Goal: Task Accomplishment & Management: Use online tool/utility

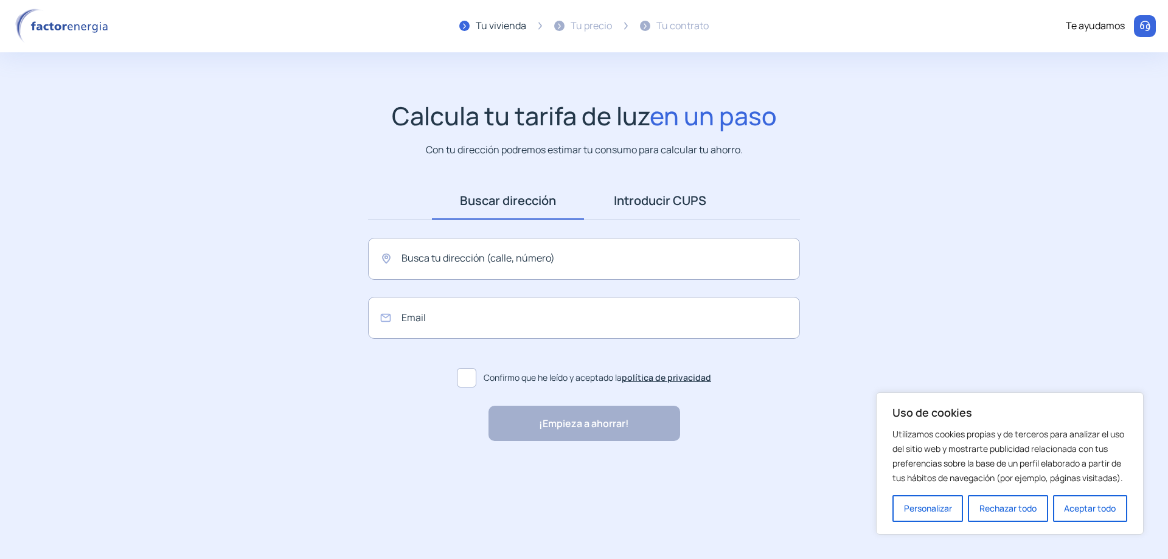
click at [647, 195] on link "Introducir CUPS" at bounding box center [660, 201] width 152 height 38
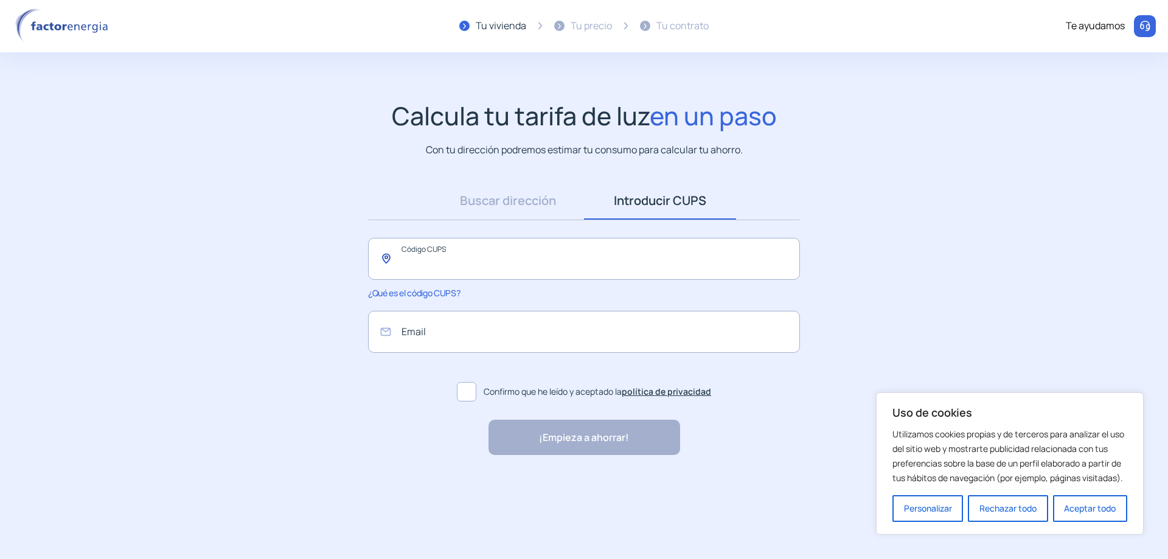
click at [513, 251] on input "text" at bounding box center [584, 259] width 432 height 42
click at [531, 209] on link "Buscar dirección" at bounding box center [508, 201] width 152 height 38
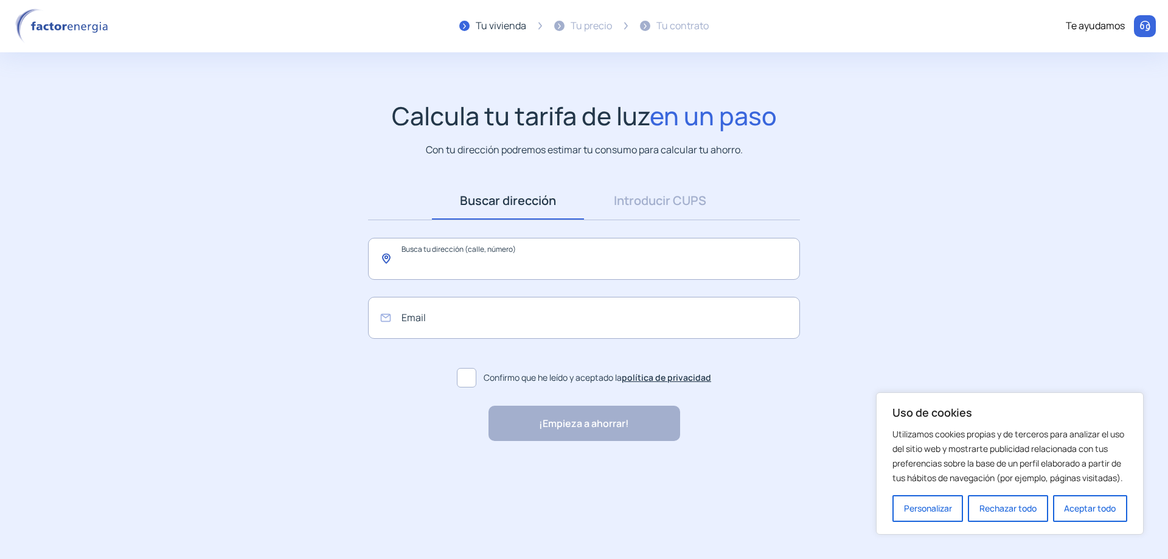
click at [523, 255] on input "text" at bounding box center [584, 259] width 432 height 42
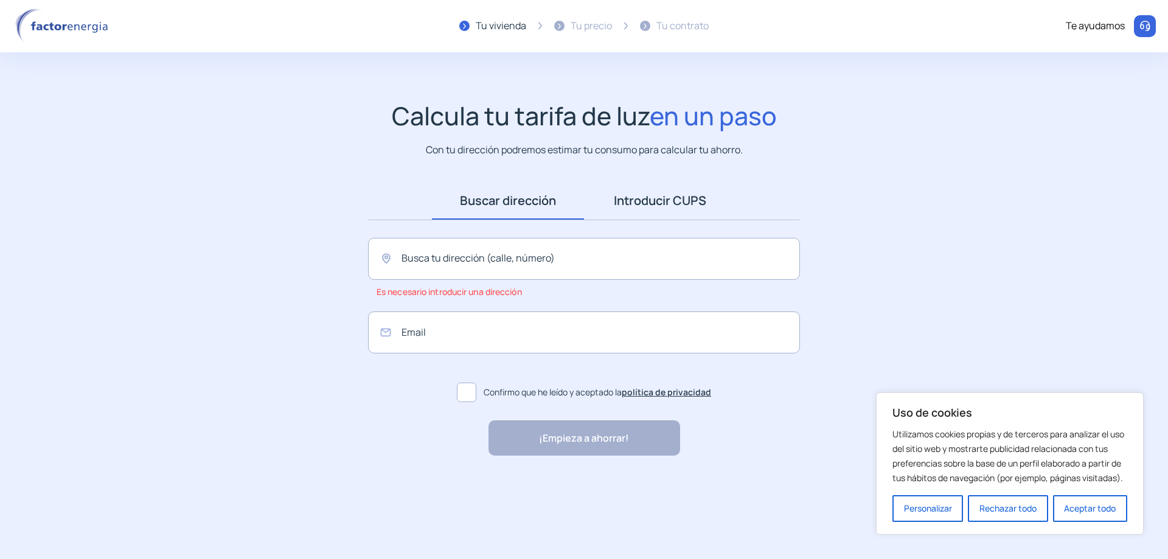
click at [638, 200] on link "Introducir CUPS" at bounding box center [660, 201] width 152 height 38
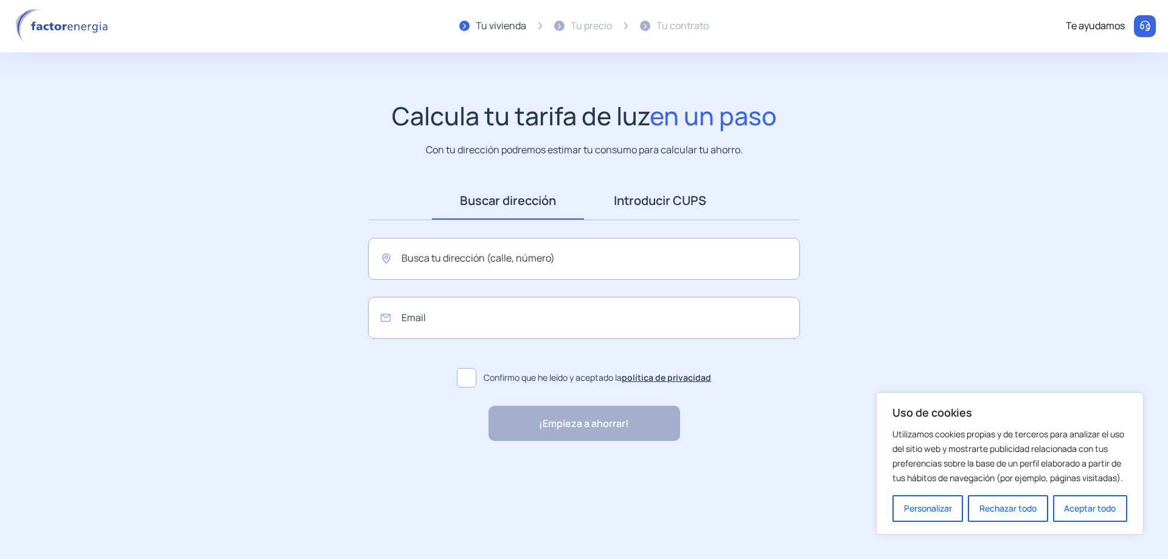
click at [635, 208] on link "Introducir CUPS" at bounding box center [660, 201] width 152 height 38
